Goal: Transaction & Acquisition: Purchase product/service

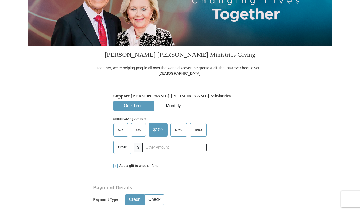
scroll to position [90, 0]
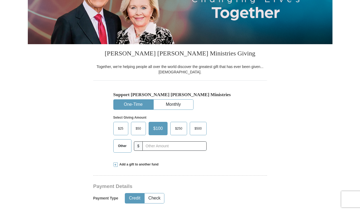
click at [203, 129] on span "$500" at bounding box center [198, 128] width 13 height 8
click at [0, 0] on input "$500" at bounding box center [0, 0] width 0 height 0
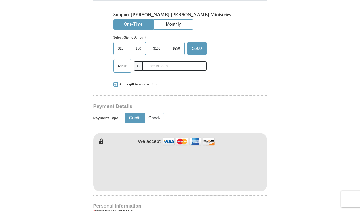
scroll to position [185, 0]
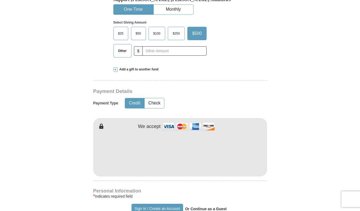
type input "Sheerene"
type input "Mehrizi"
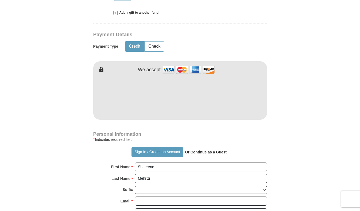
scroll to position [243, 0]
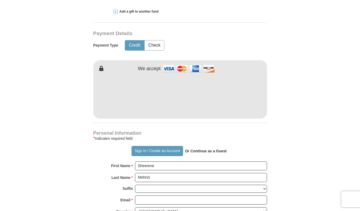
click at [154, 132] on h4 "Personal Information" at bounding box center [180, 133] width 174 height 4
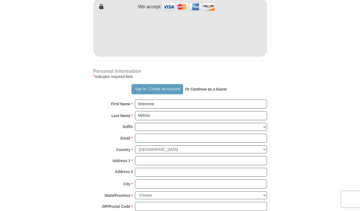
scroll to position [307, 0]
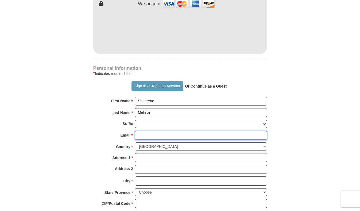
click at [157, 134] on input "Email *" at bounding box center [201, 135] width 132 height 9
type input "[EMAIL_ADDRESS][DOMAIN_NAME]"
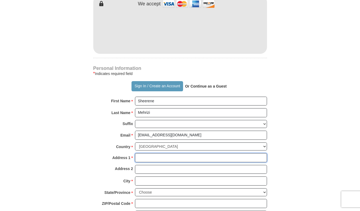
type input "PO Box 177"
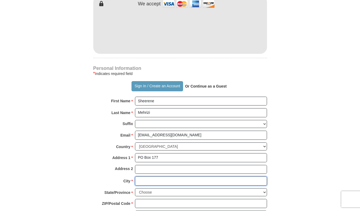
type input "Challenge"
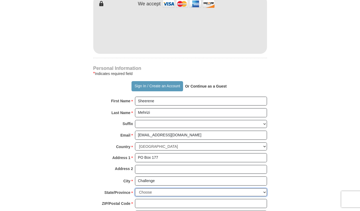
select select "CA"
type input "95925"
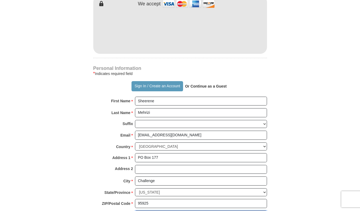
type input "5307743377"
click at [104, 169] on div "Address 2" at bounding box center [180, 171] width 174 height 12
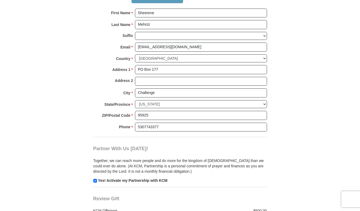
scroll to position [398, 0]
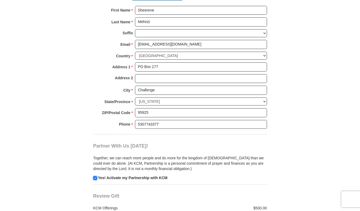
click at [96, 178] on input "checkbox" at bounding box center [95, 178] width 4 height 4
checkbox input "false"
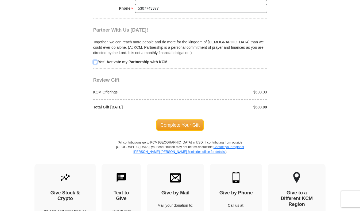
scroll to position [520, 0]
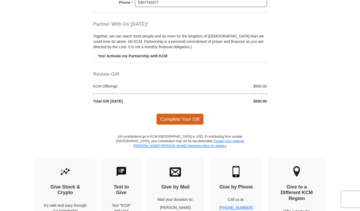
click at [194, 121] on span "Complete Your Gift" at bounding box center [180, 118] width 47 height 11
